Goal: Information Seeking & Learning: Learn about a topic

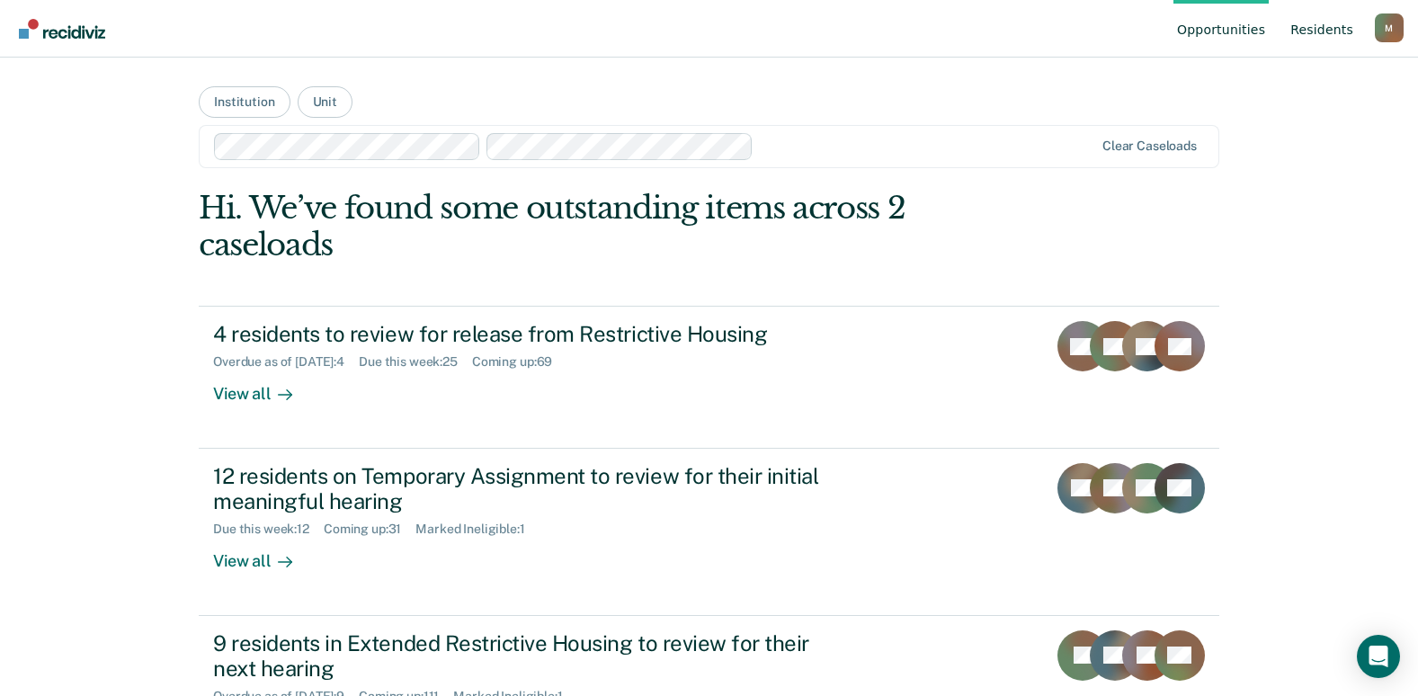
click at [1323, 27] on link "Resident s" at bounding box center [1321, 29] width 70 height 58
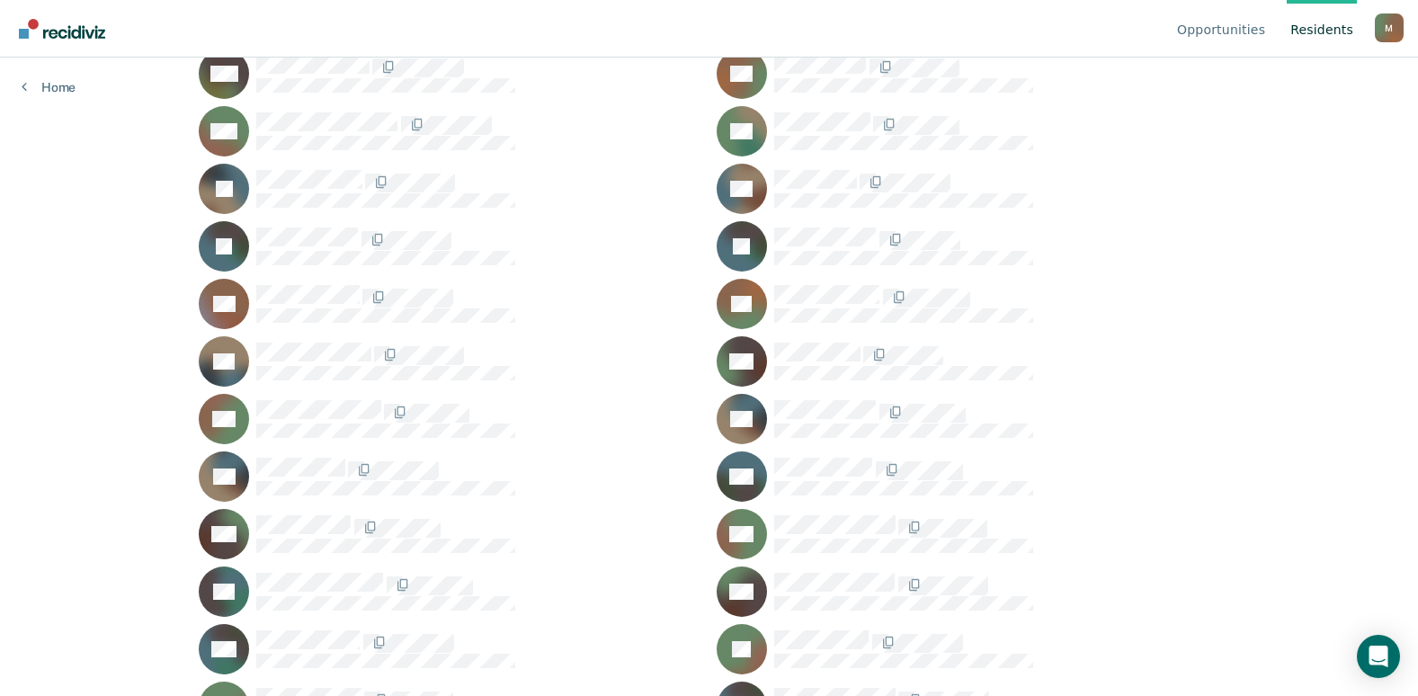
scroll to position [6536, 0]
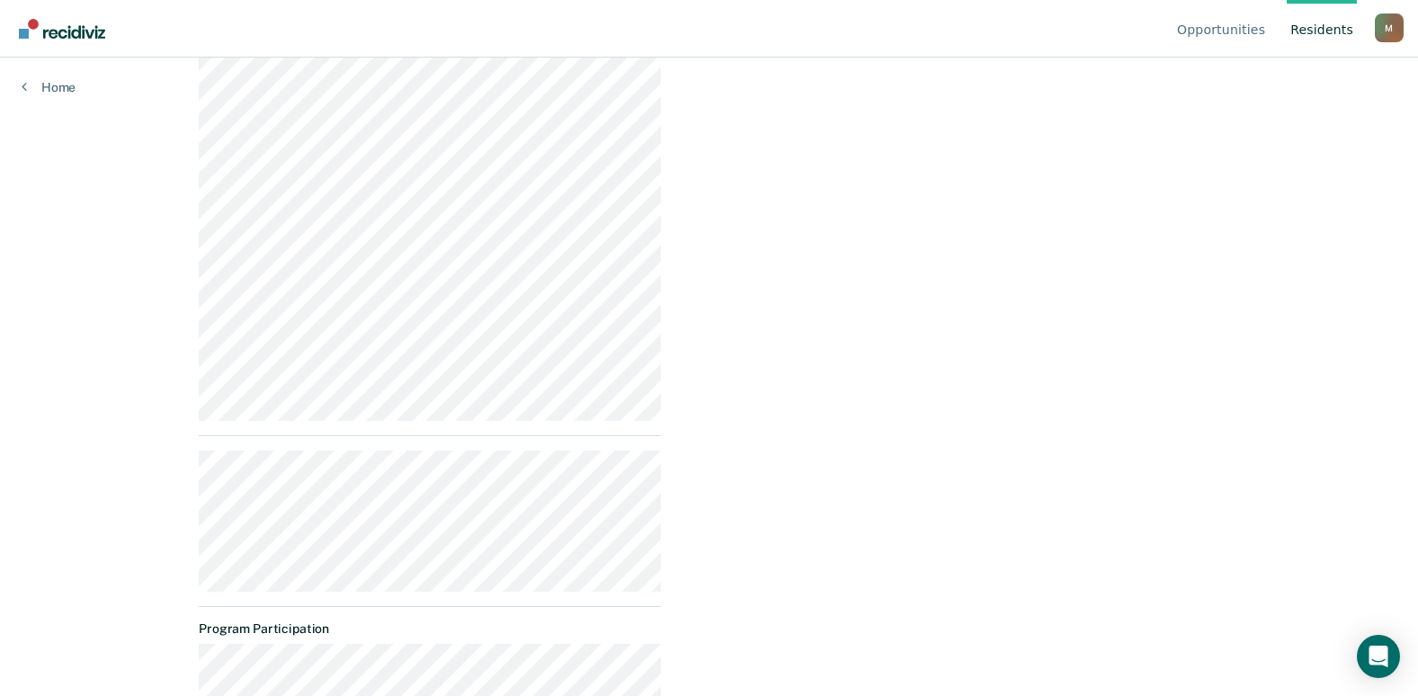
scroll to position [893, 0]
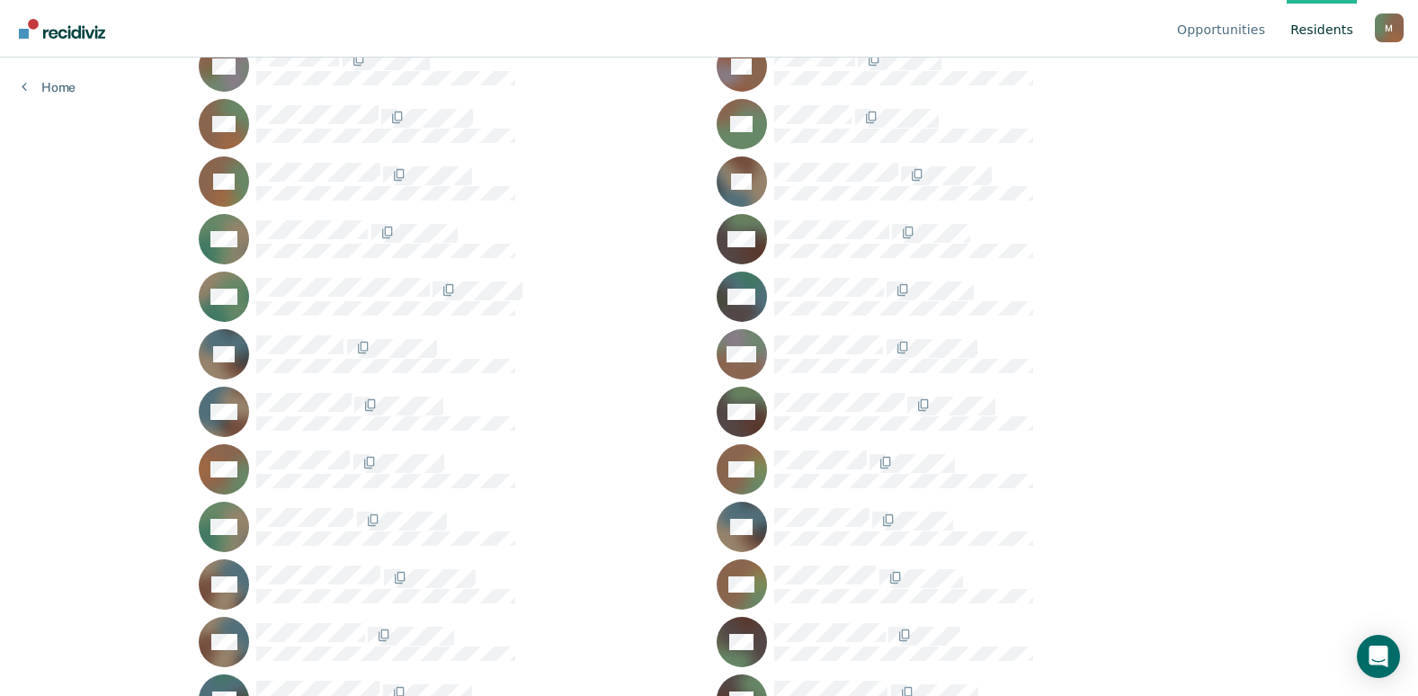
scroll to position [6238, 0]
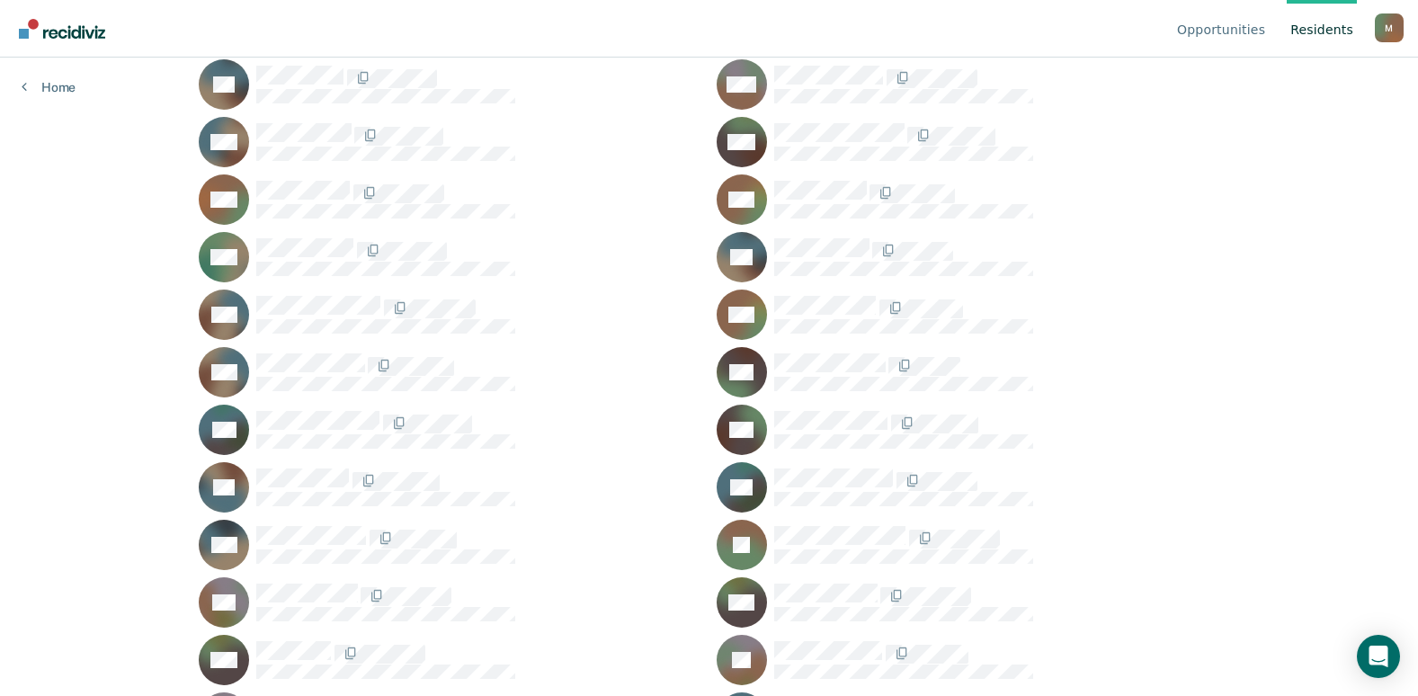
click at [295, 426] on div at bounding box center [478, 430] width 445 height 38
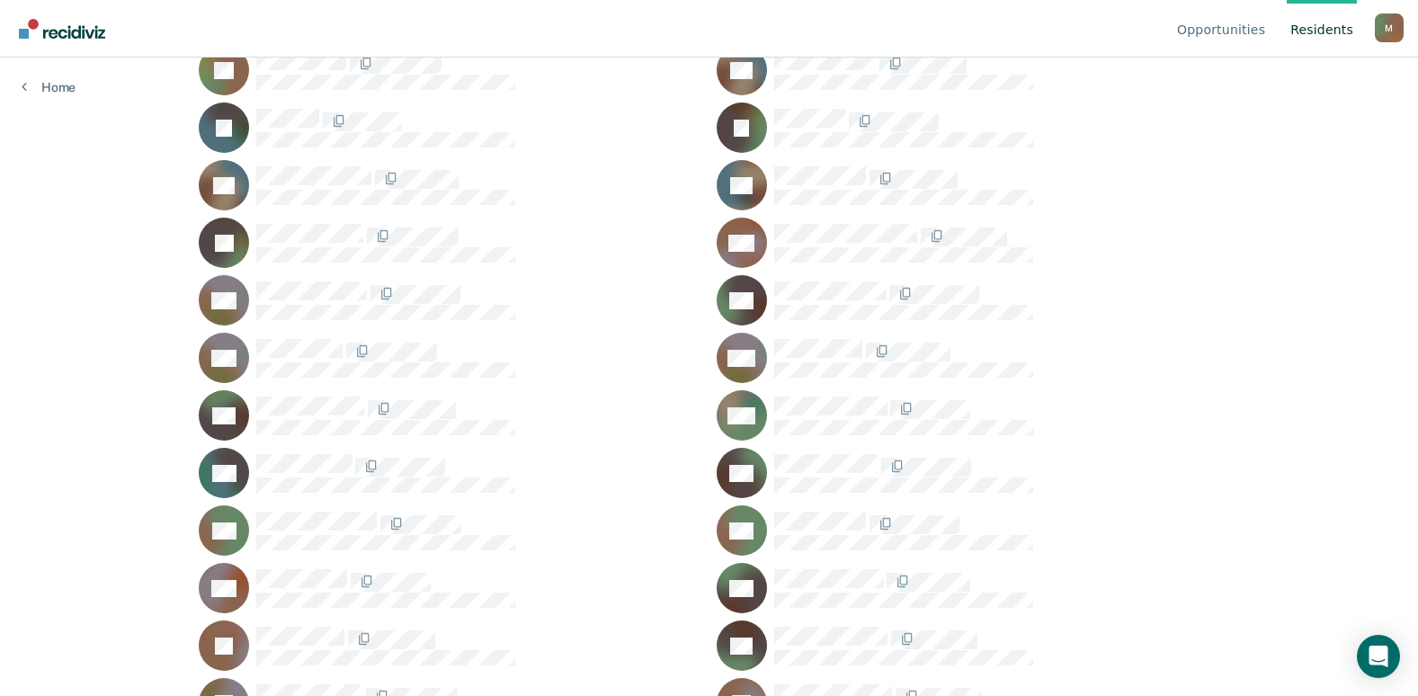
scroll to position [5271, 0]
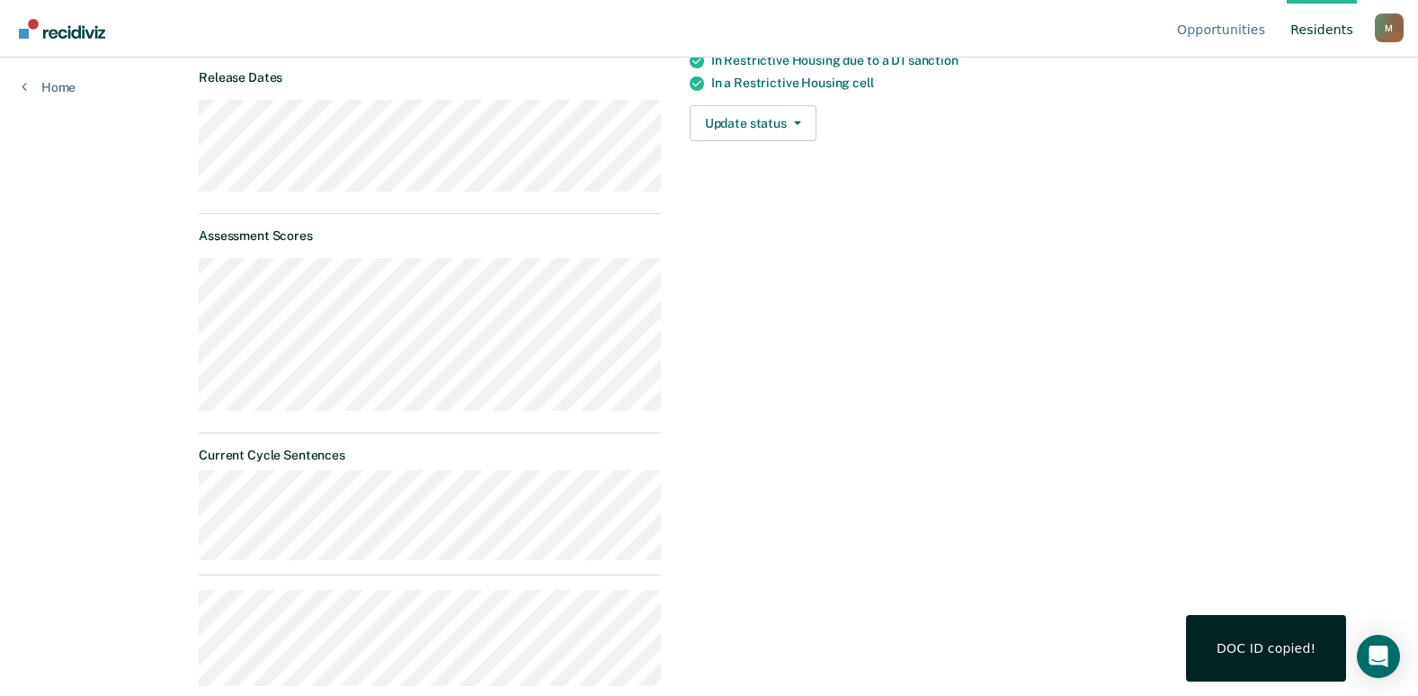
scroll to position [490, 0]
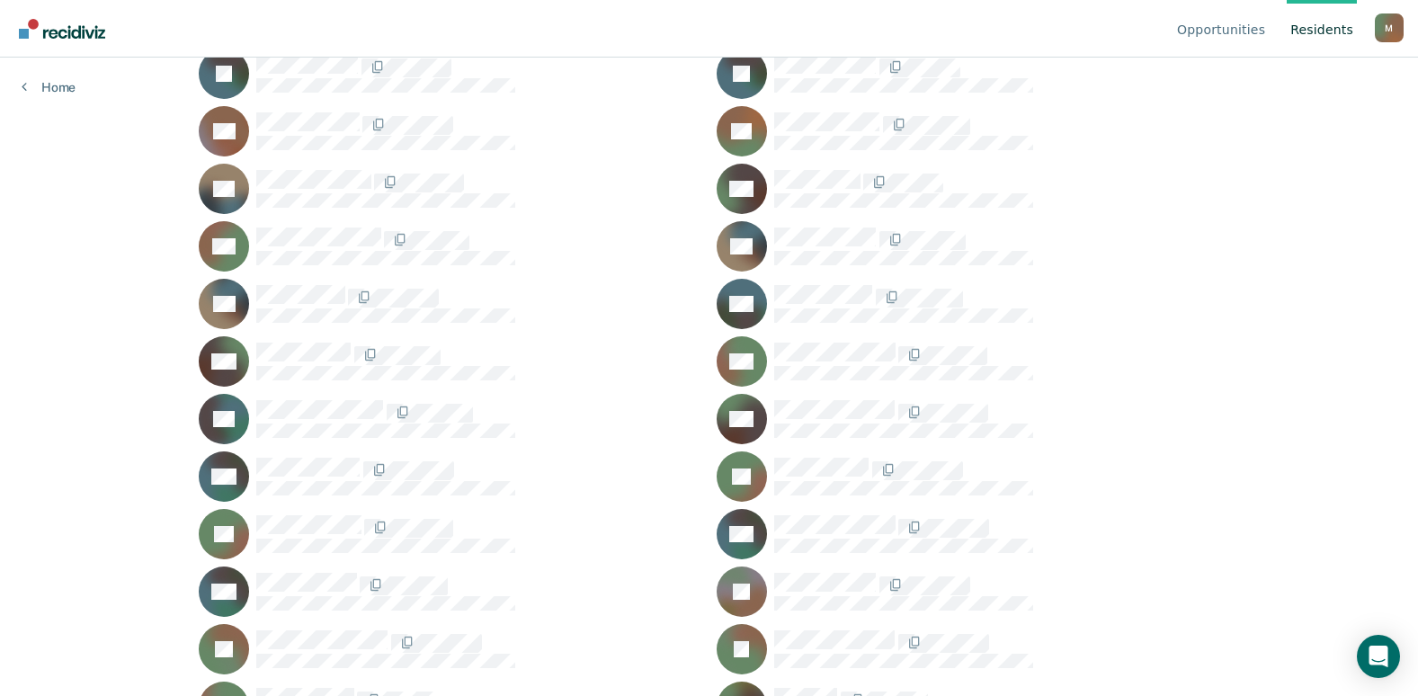
scroll to position [2048, 0]
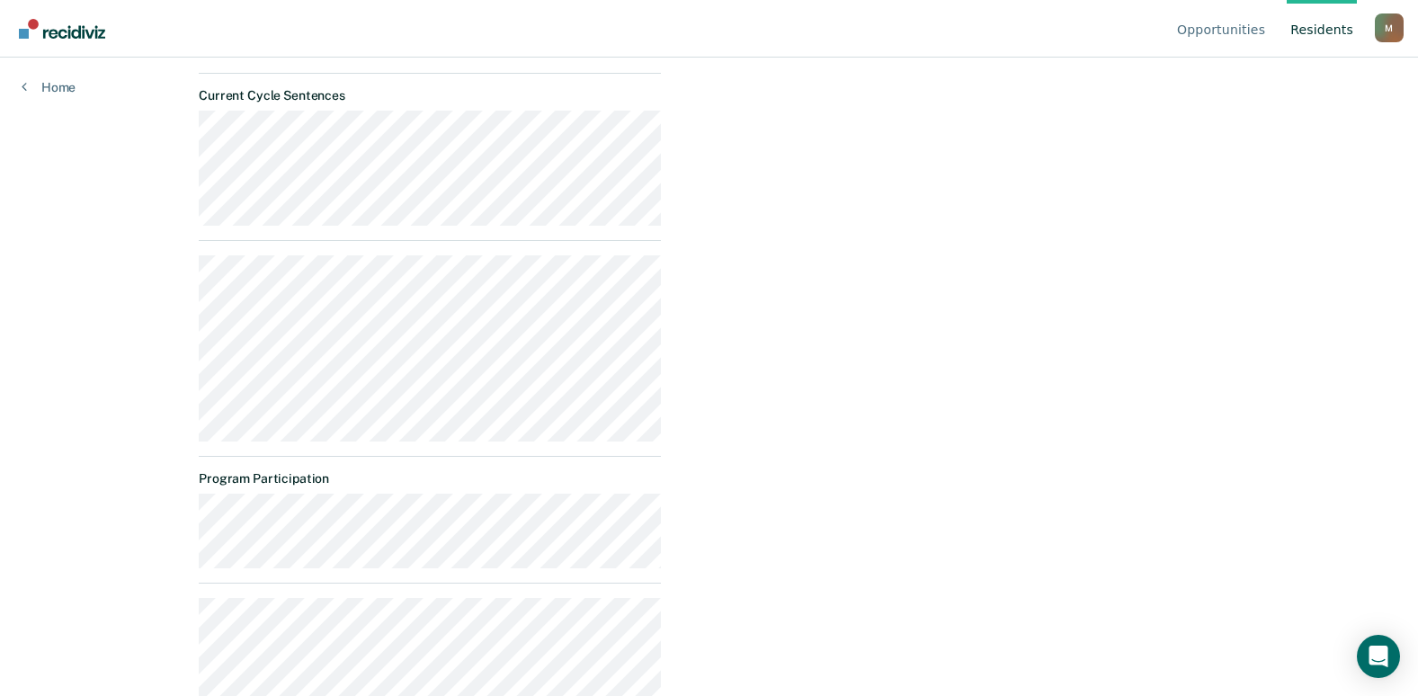
scroll to position [716, 0]
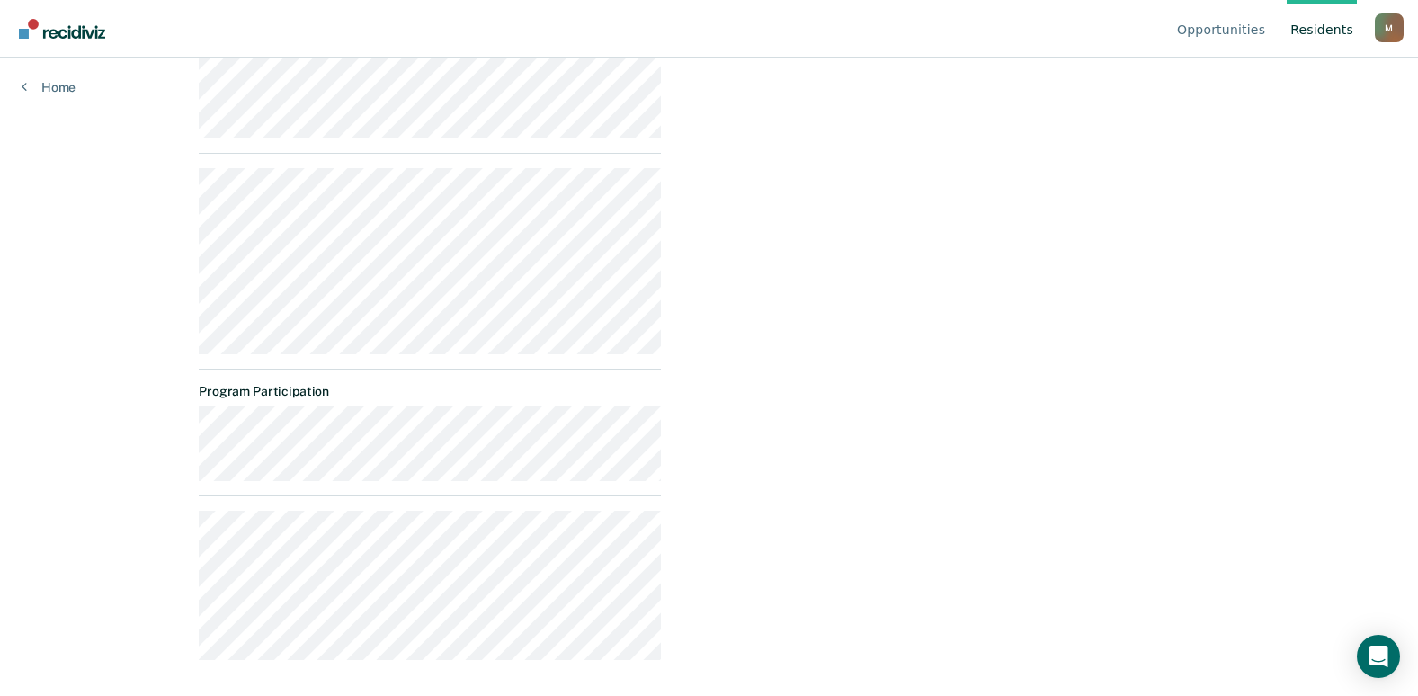
click at [347, 652] on div "Progress toward success Housing Release Dates Assessment Scores Current Cycle S…" at bounding box center [430, 62] width 462 height 1224
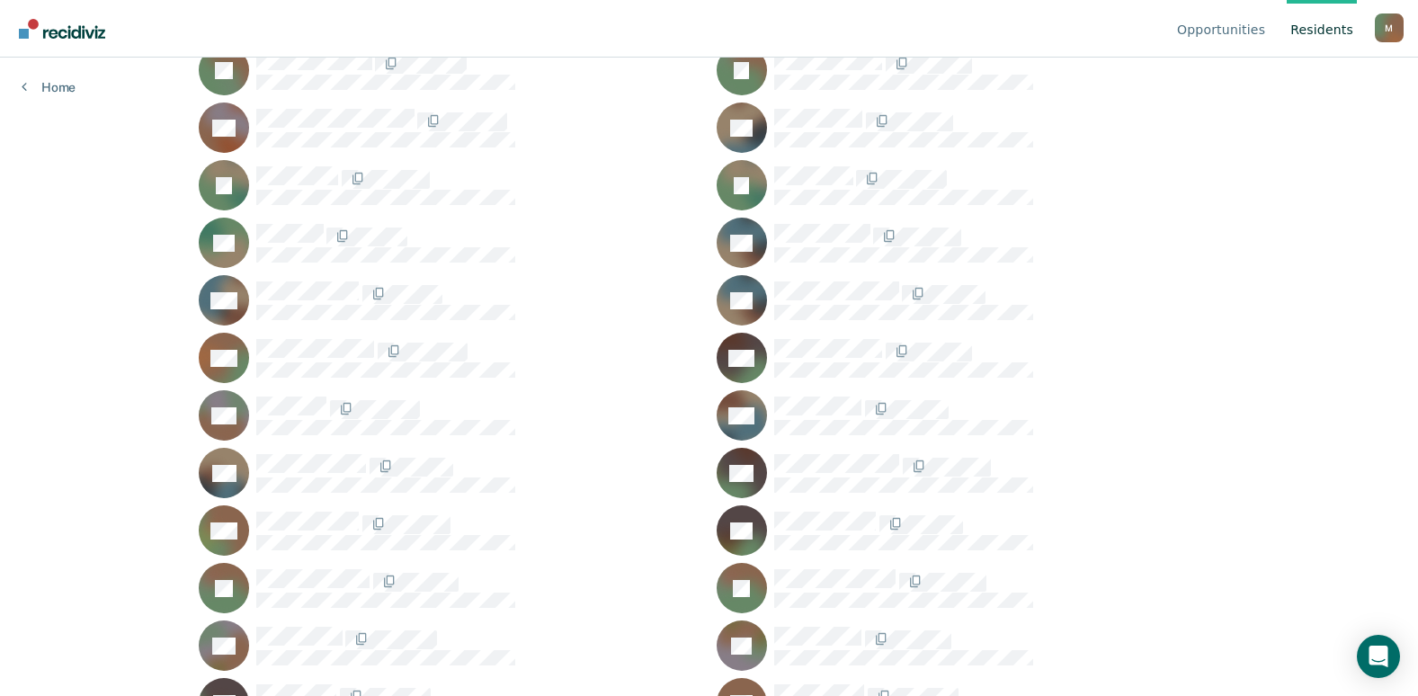
scroll to position [92, 0]
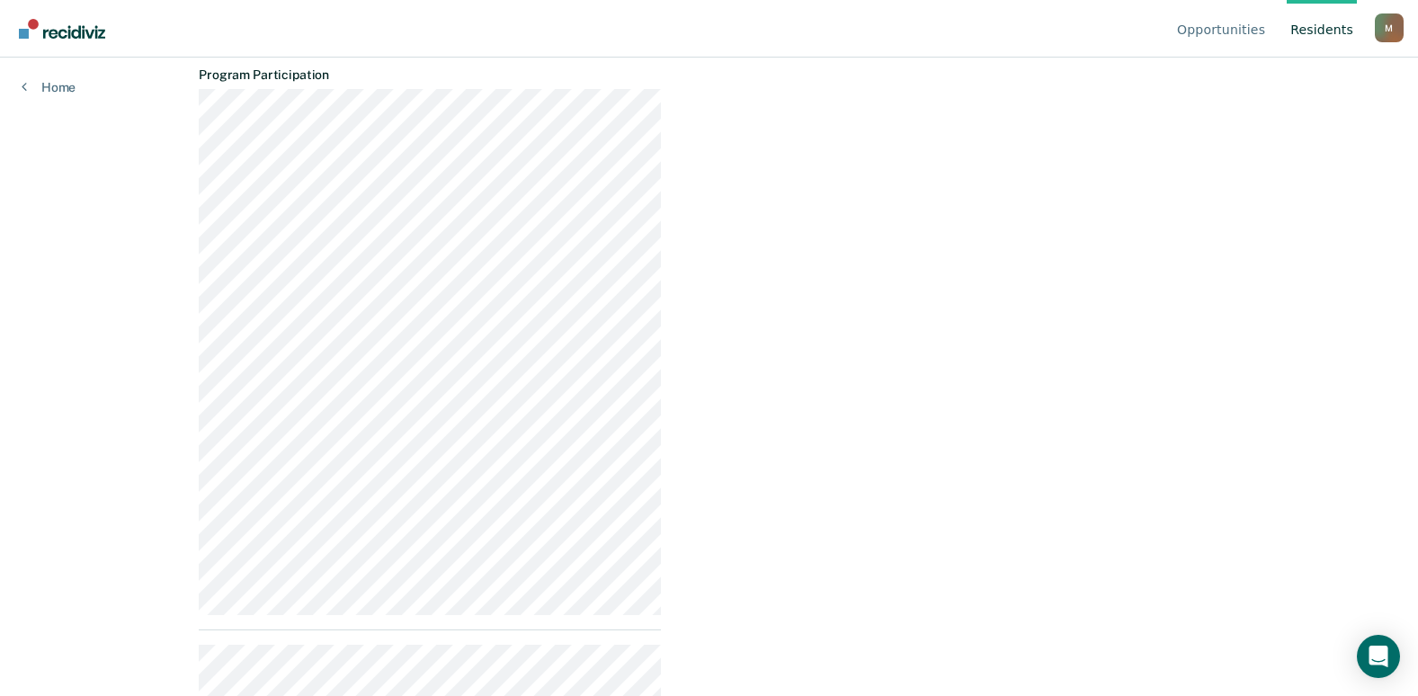
scroll to position [1090, 0]
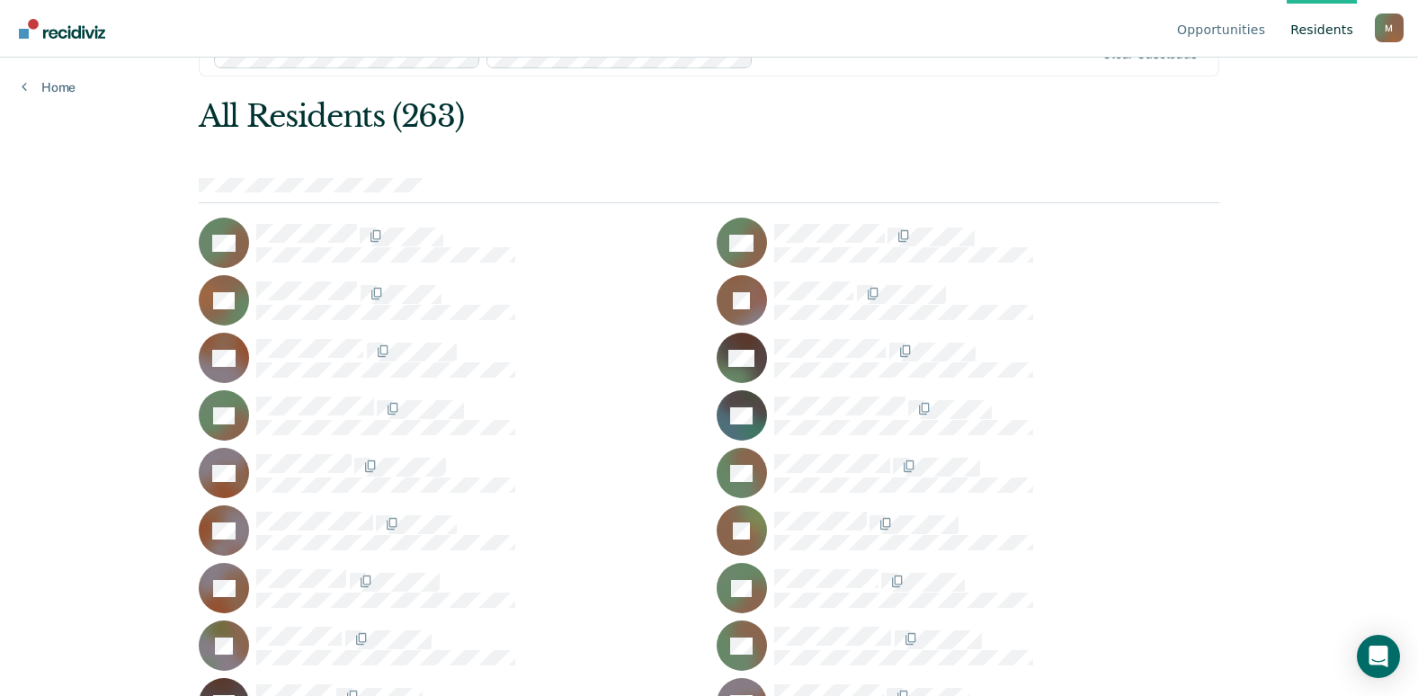
scroll to position [1357, 0]
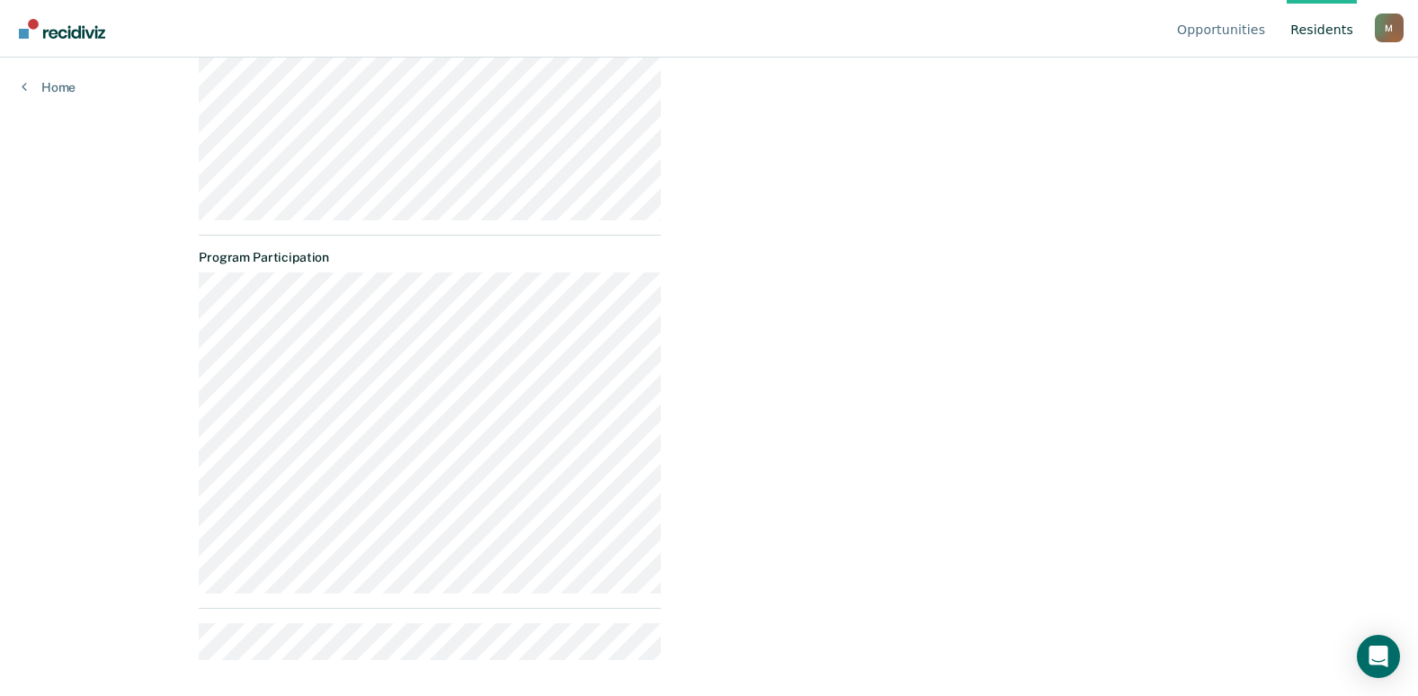
scroll to position [1471, 0]
